Goal: Communication & Community: Answer question/provide support

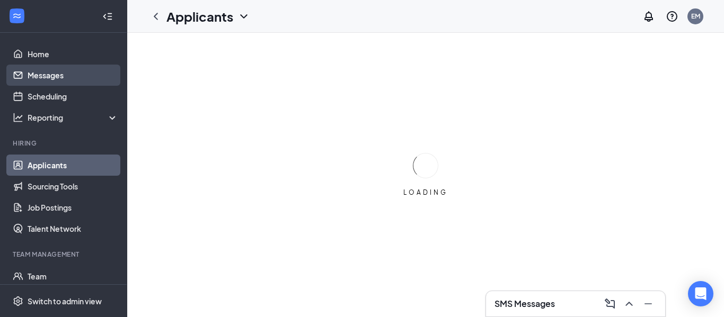
click at [59, 73] on link "Messages" at bounding box center [73, 75] width 91 height 21
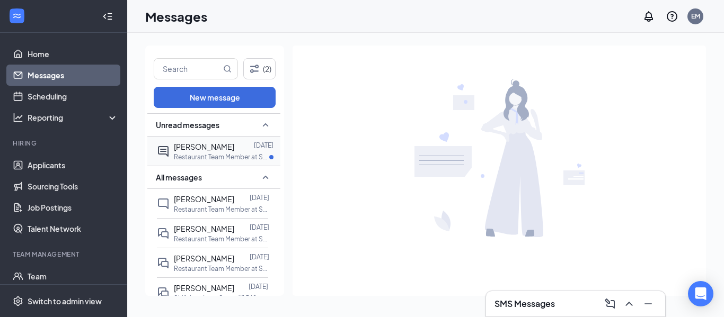
click at [250, 153] on p "Restaurant Team Member at Store #1569" at bounding box center [221, 157] width 95 height 9
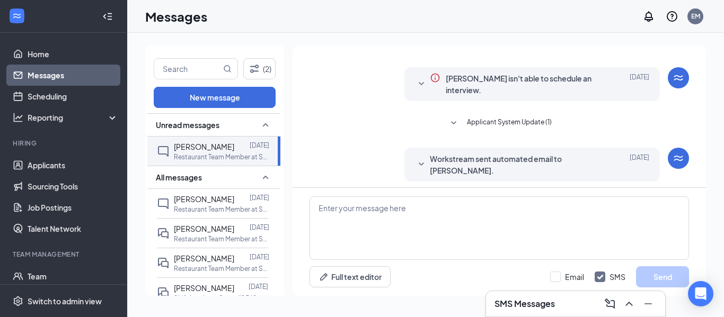
scroll to position [112, 0]
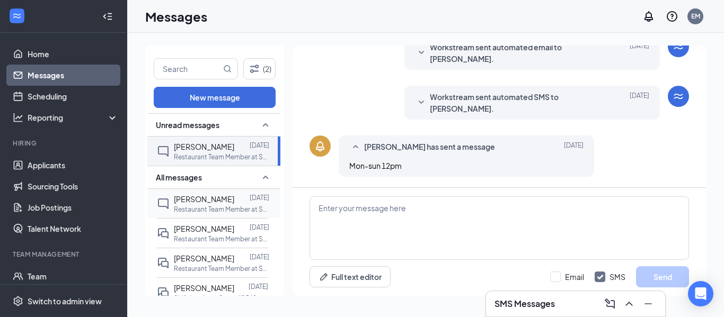
click at [234, 201] on div at bounding box center [241, 199] width 15 height 12
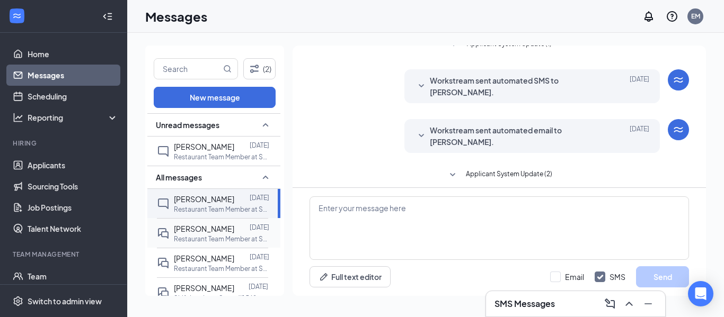
scroll to position [318, 0]
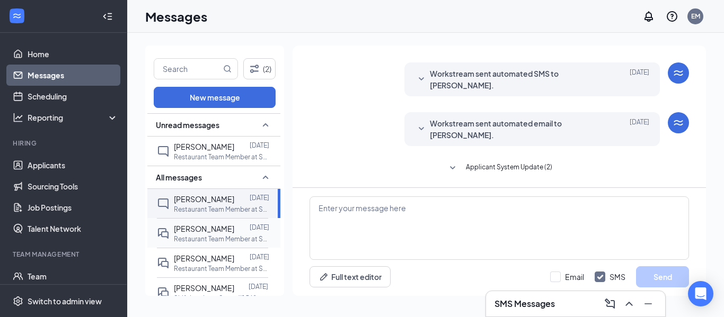
click at [217, 232] on span "[PERSON_NAME]" at bounding box center [204, 229] width 60 height 10
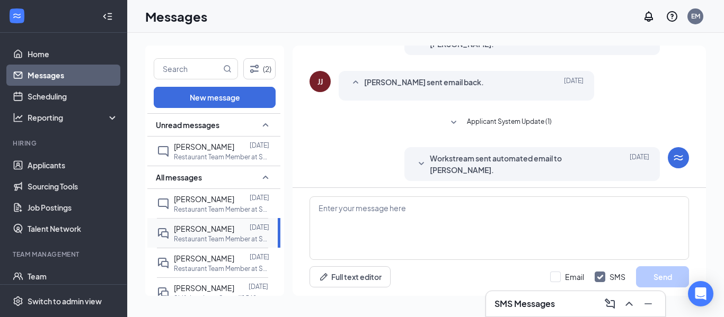
scroll to position [234, 0]
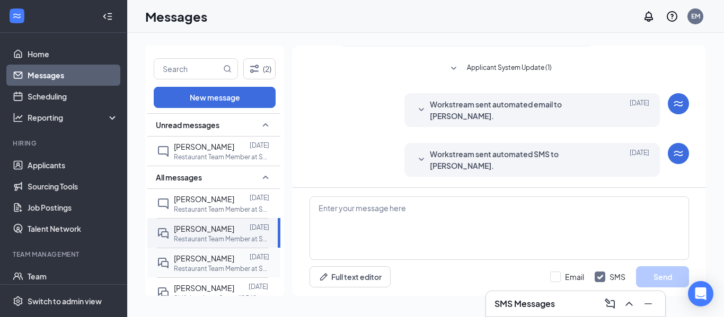
click at [198, 272] on p "Restaurant Team Member at Store #1569" at bounding box center [221, 268] width 95 height 9
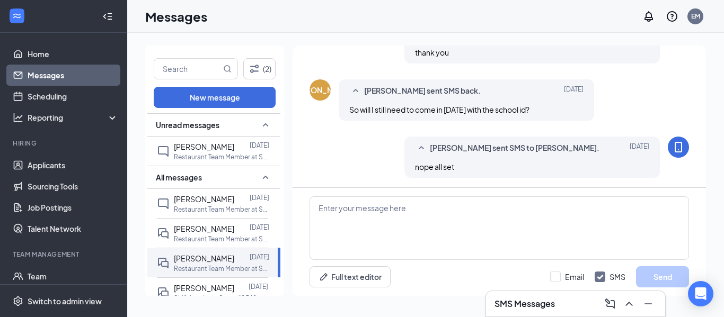
scroll to position [473, 0]
